Goal: Browse casually

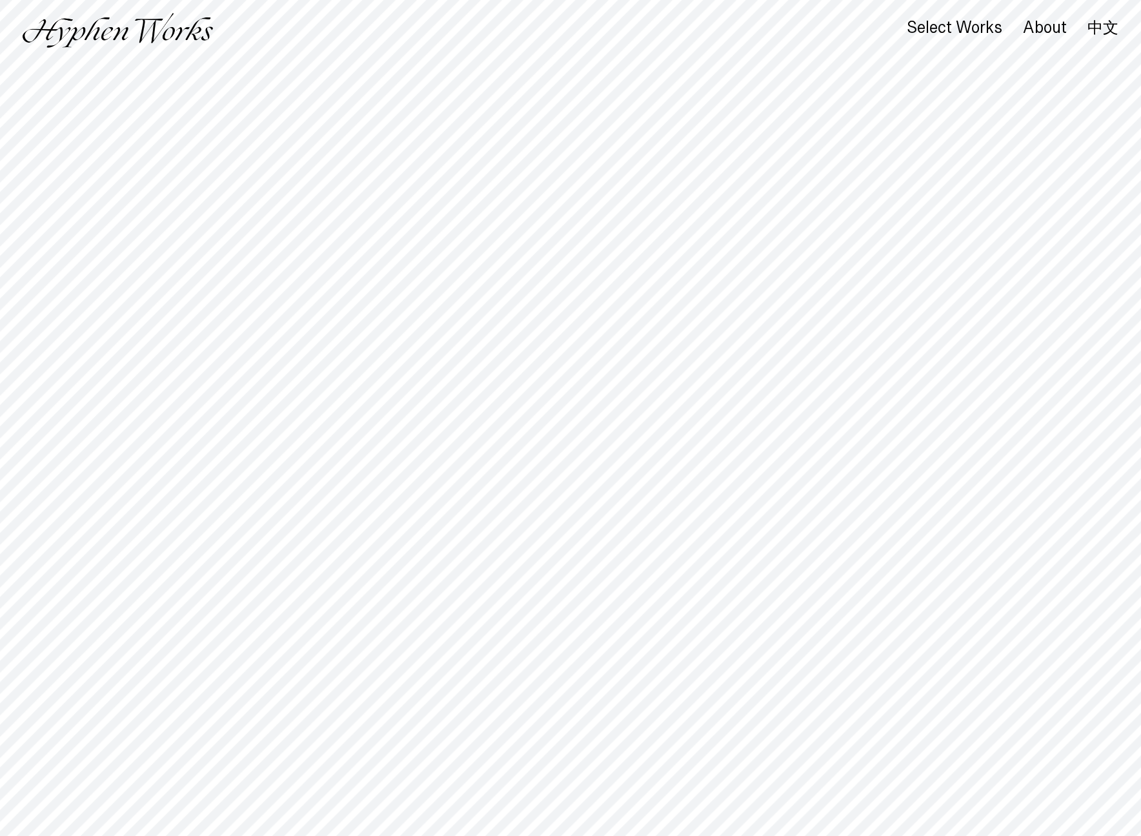
drag, startPoint x: 697, startPoint y: 24, endPoint x: 734, endPoint y: 25, distance: 36.8
click at [697, 24] on div "Select Works About 中文" at bounding box center [570, 30] width 1141 height 61
click at [964, 28] on div "Select Works" at bounding box center [955, 28] width 96 height 18
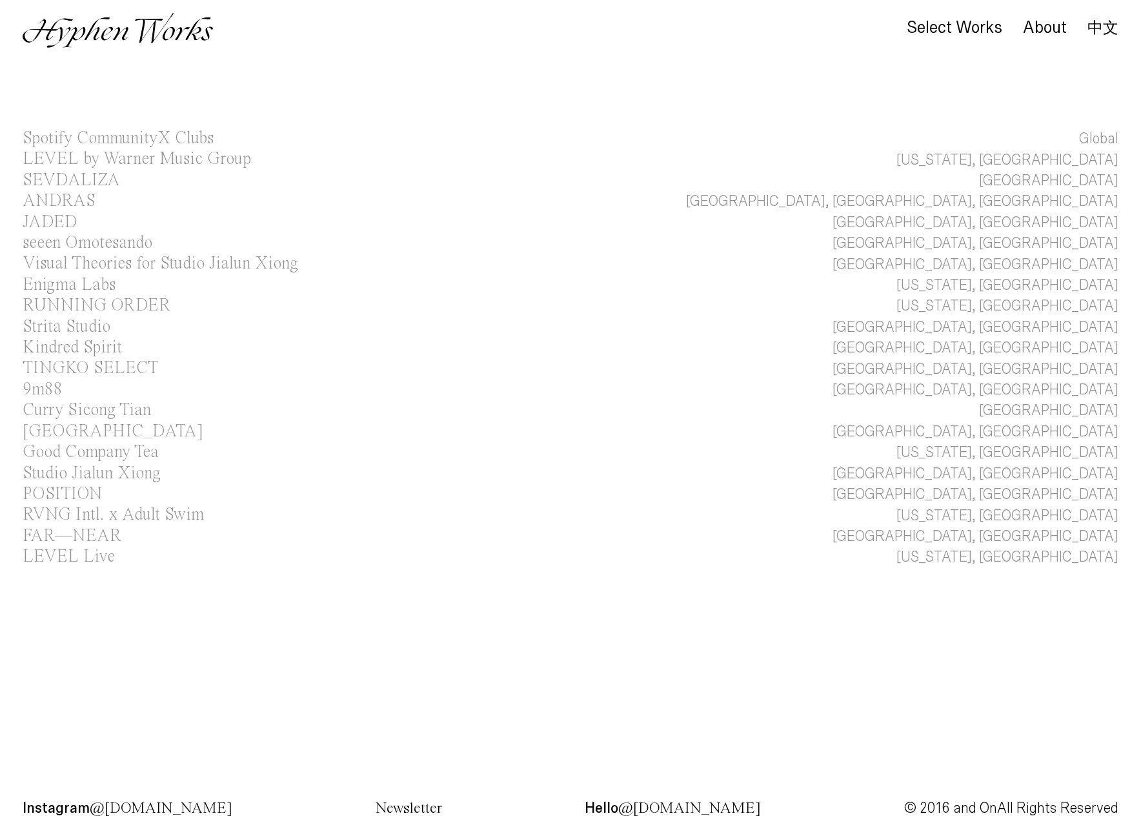
click at [135, 36] on img at bounding box center [118, 30] width 190 height 35
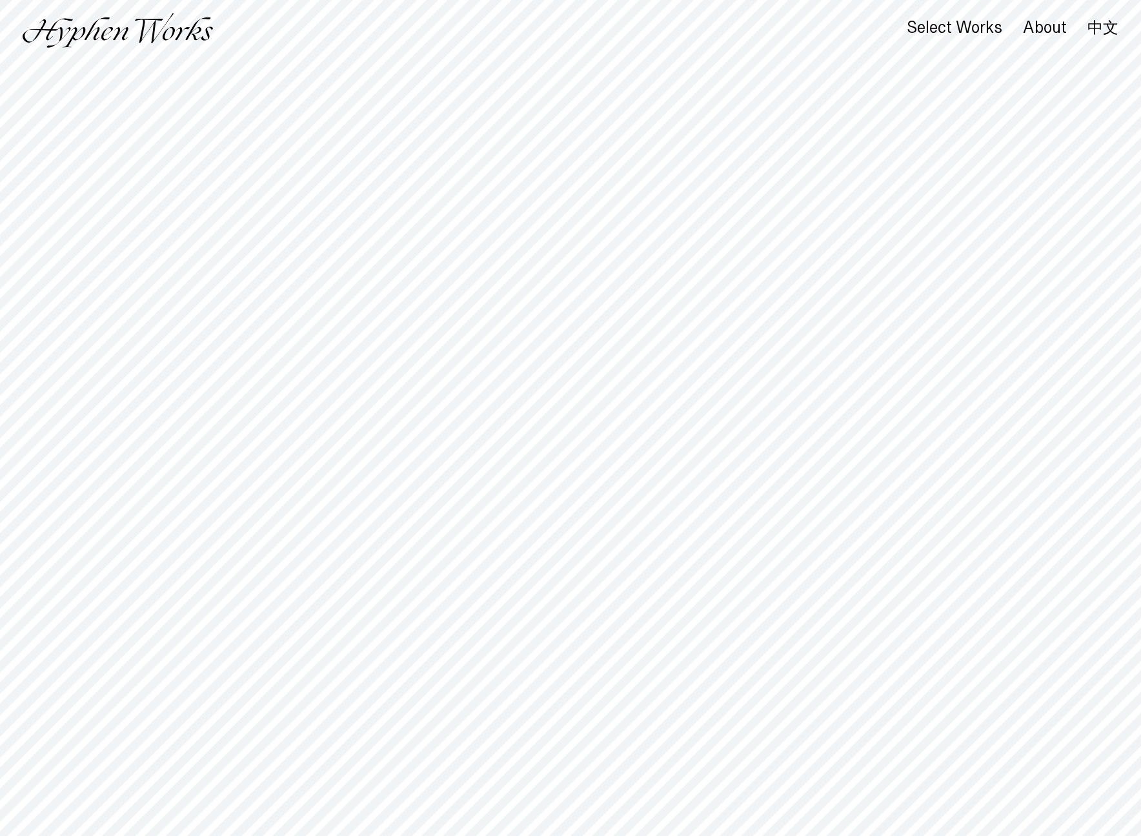
click at [135, 36] on img at bounding box center [118, 30] width 190 height 35
